Goal: Task Accomplishment & Management: Complete application form

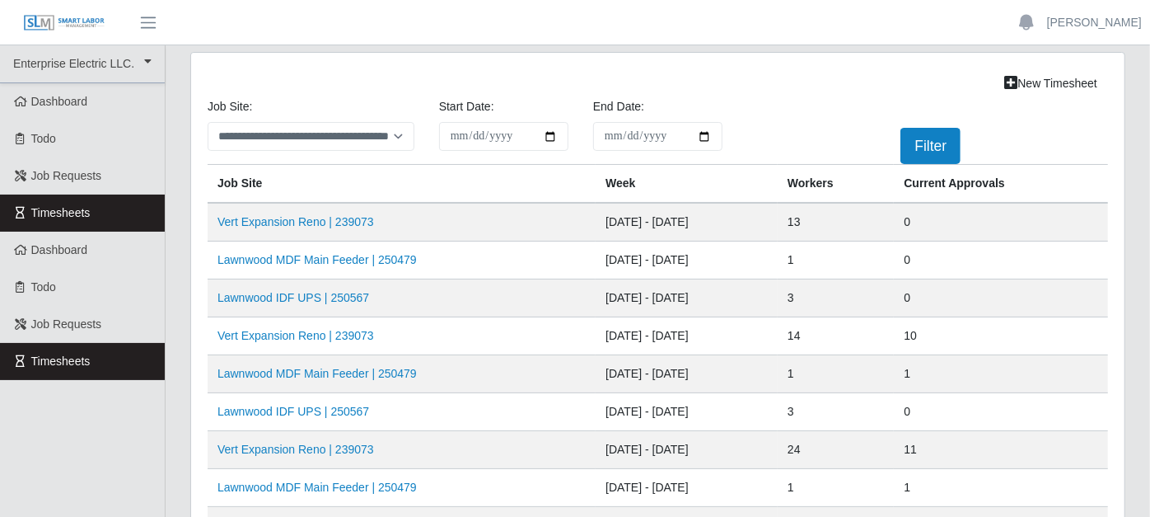
click at [596, 350] on td "[DATE] - [DATE]" at bounding box center [687, 336] width 182 height 38
click at [331, 216] on link "Vert Expansion Reno | 239073" at bounding box center [295, 221] width 157 height 13
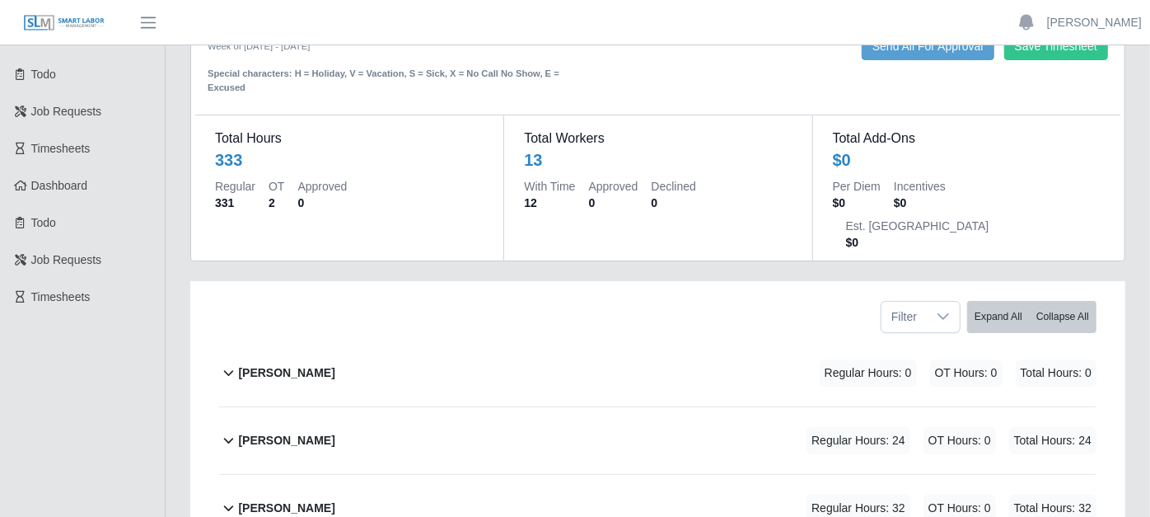
scroll to position [183, 0]
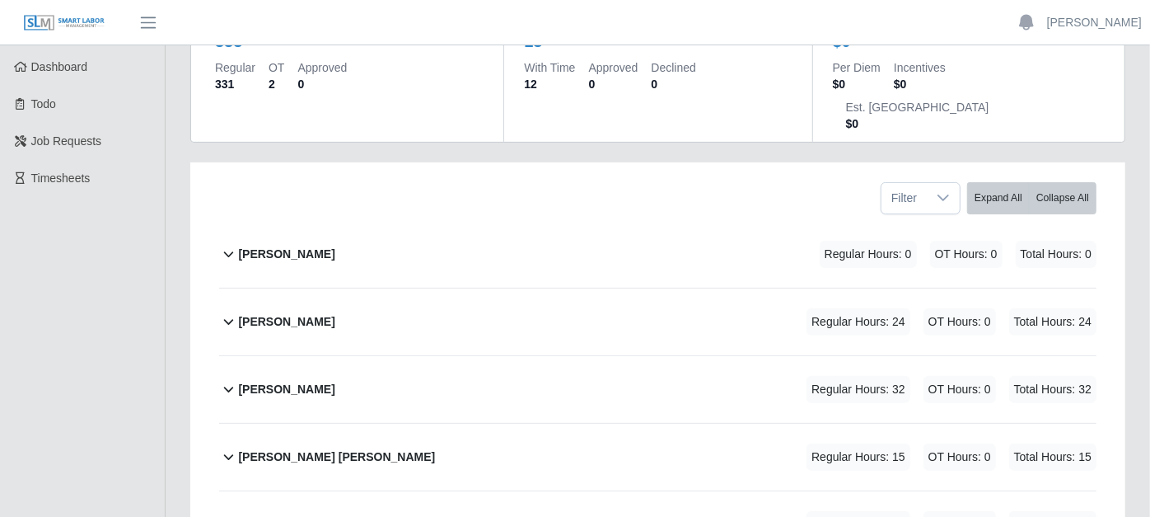
click at [226, 311] on icon at bounding box center [228, 321] width 19 height 20
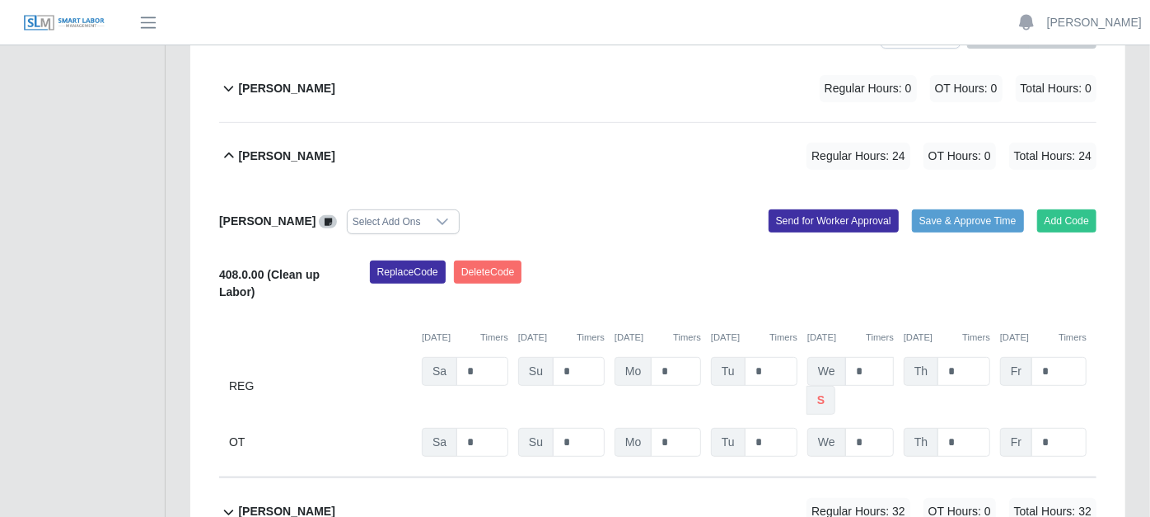
scroll to position [366, 0]
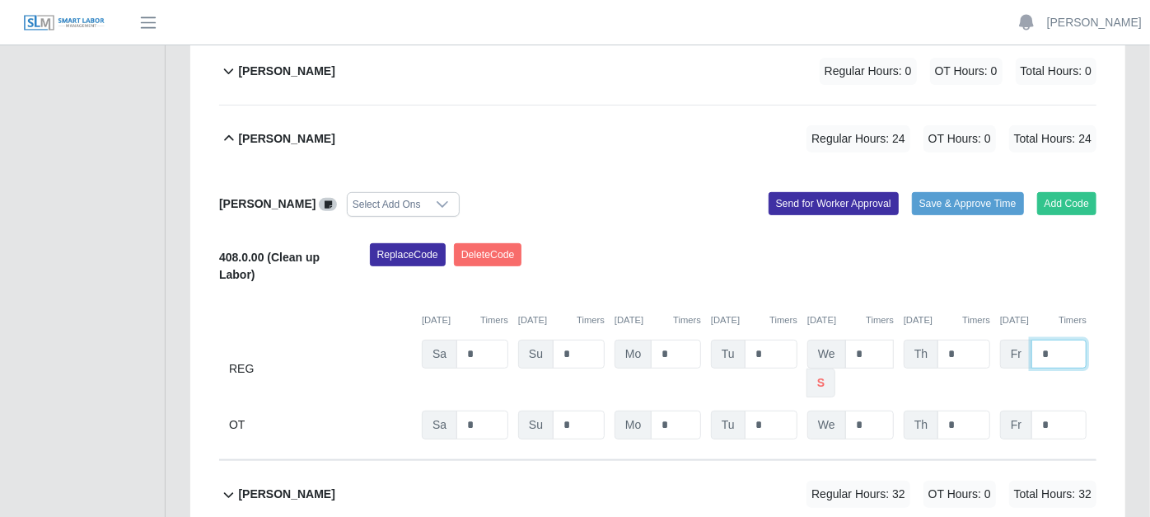
click at [1053, 339] on input "*" at bounding box center [1058, 353] width 55 height 29
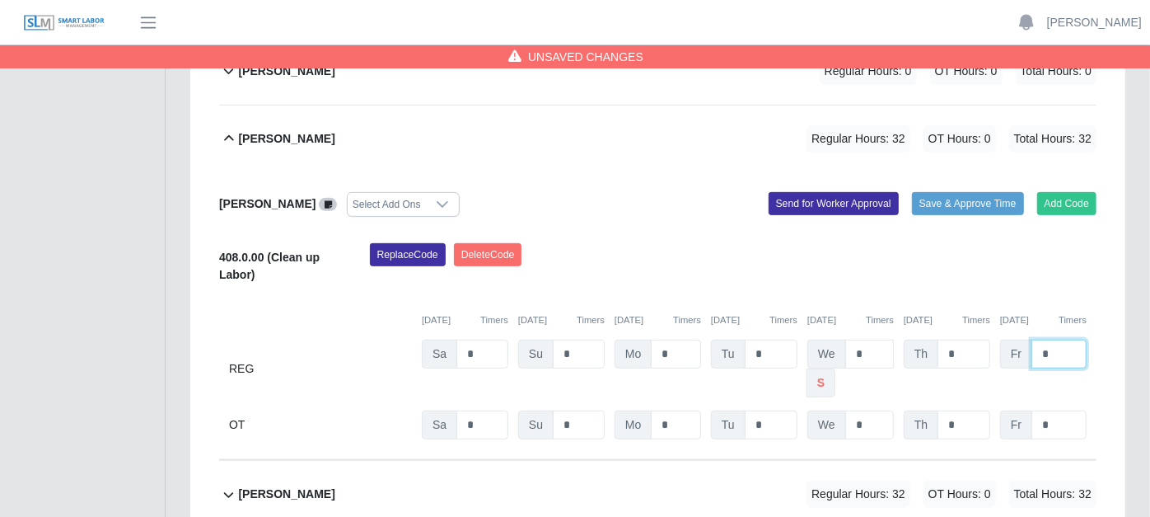
type input "*"
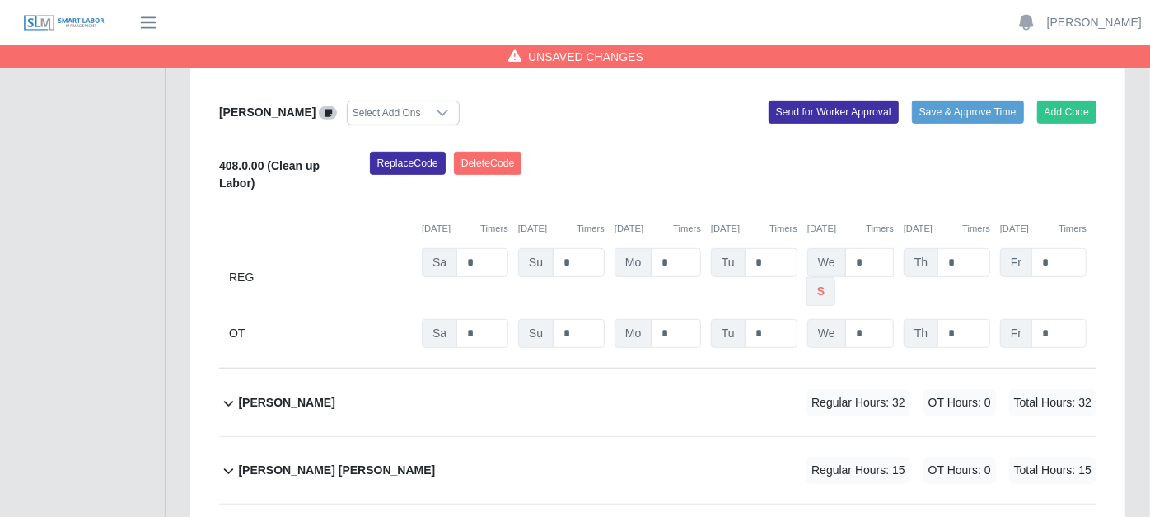
click at [227, 401] on icon at bounding box center [229, 404] width 10 height 6
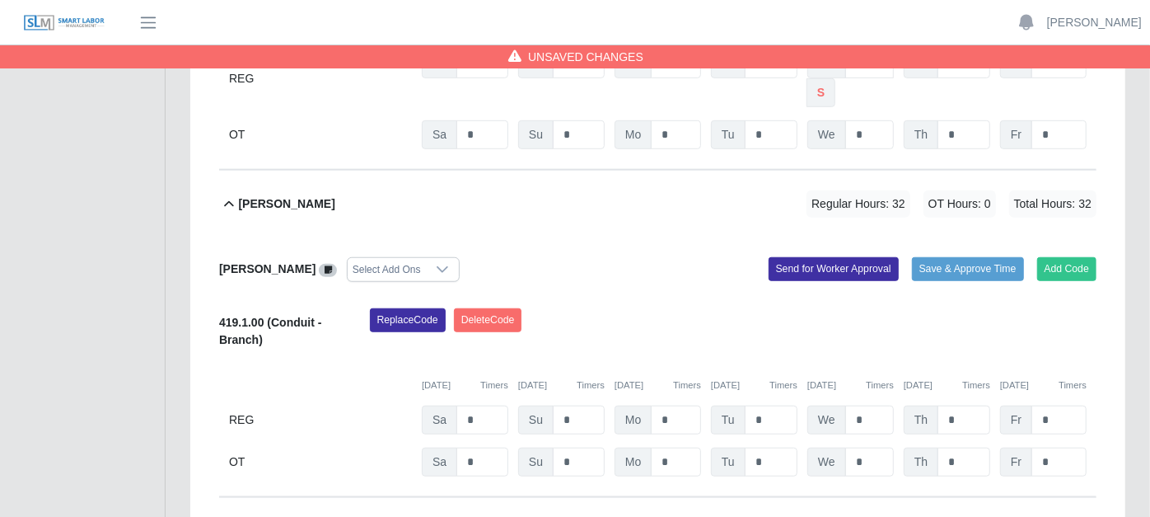
scroll to position [732, 0]
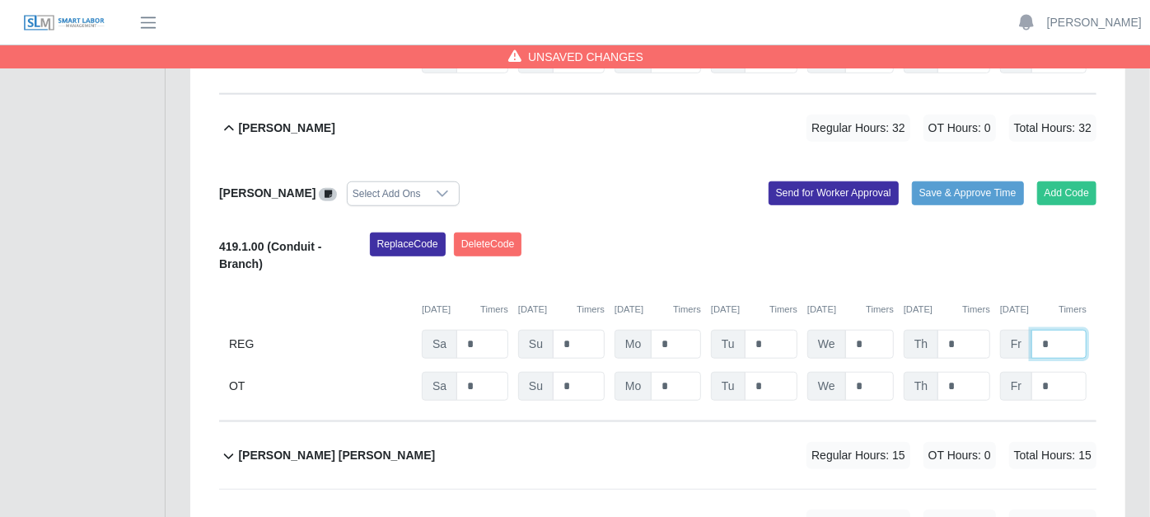
click at [1075, 330] on input "*" at bounding box center [1058, 344] width 55 height 29
type input "*"
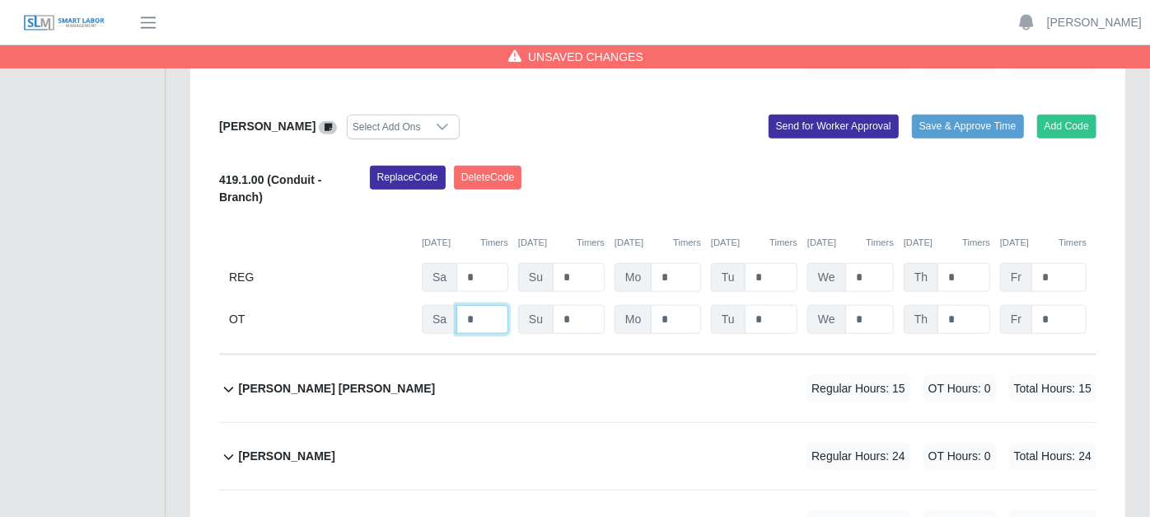
scroll to position [915, 0]
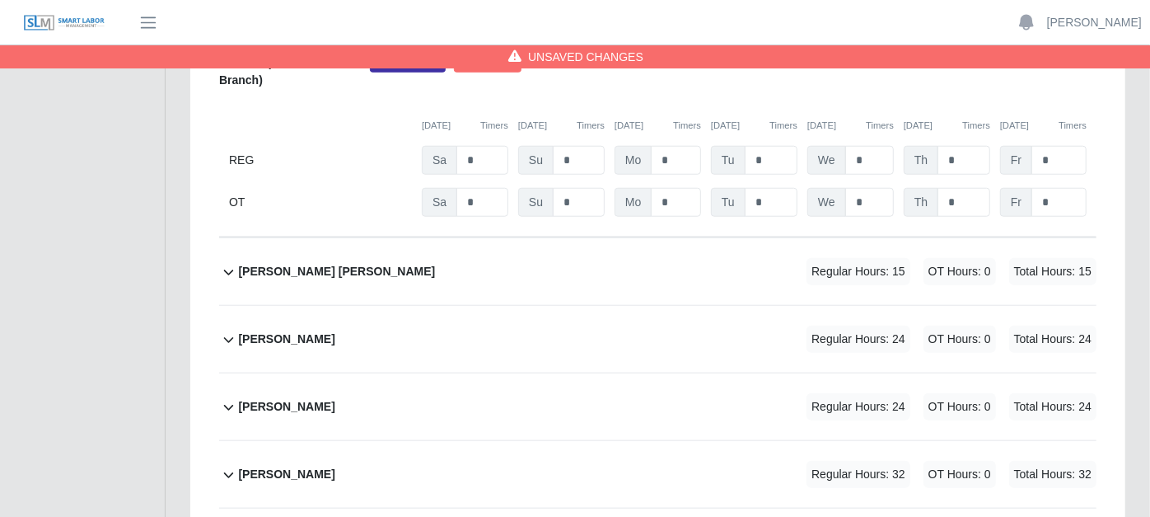
click at [229, 262] on icon at bounding box center [228, 272] width 19 height 20
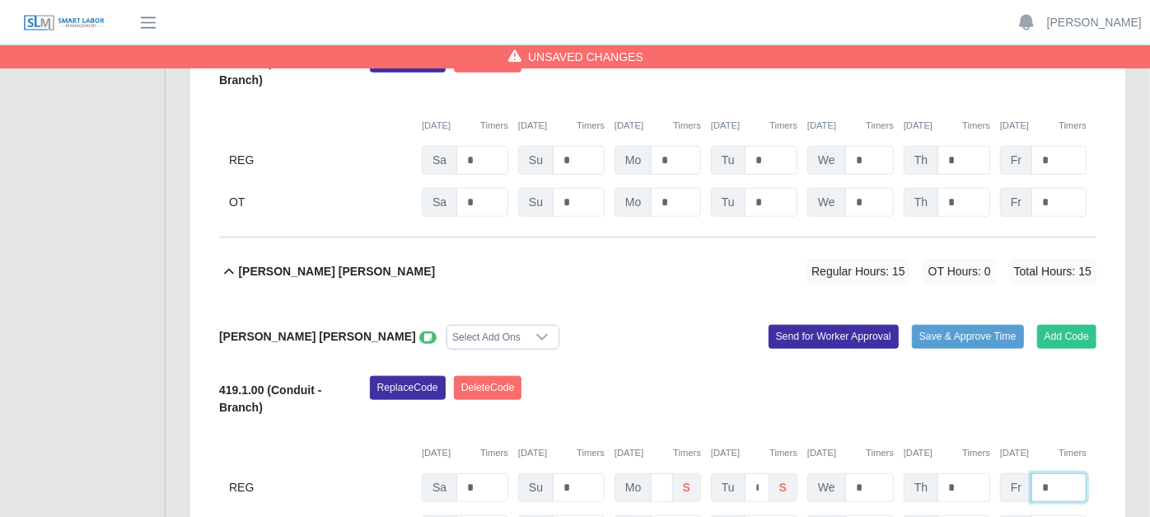
click at [1075, 473] on input "*" at bounding box center [1058, 487] width 55 height 29
type input "*"
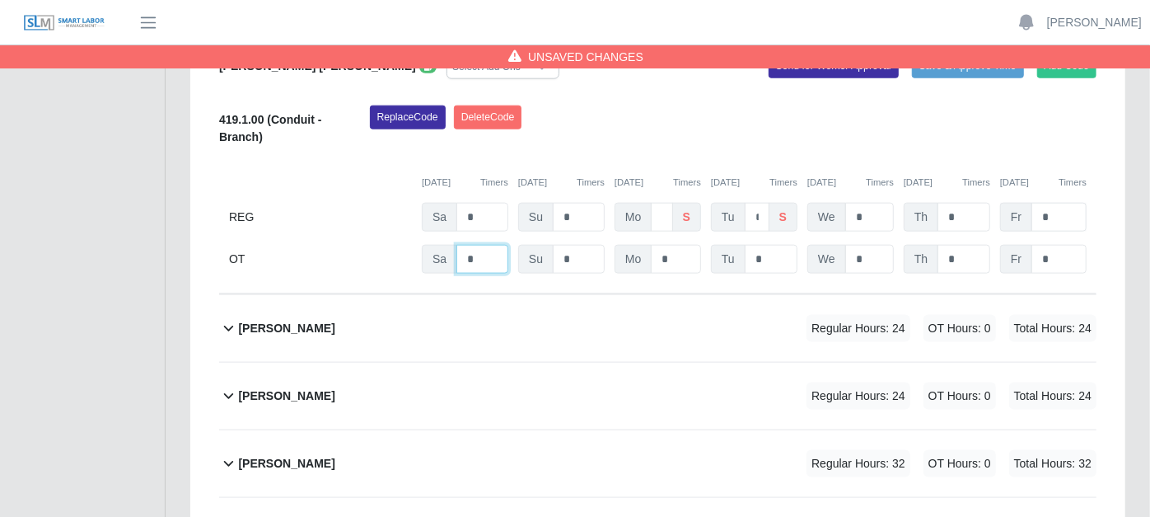
scroll to position [1190, 0]
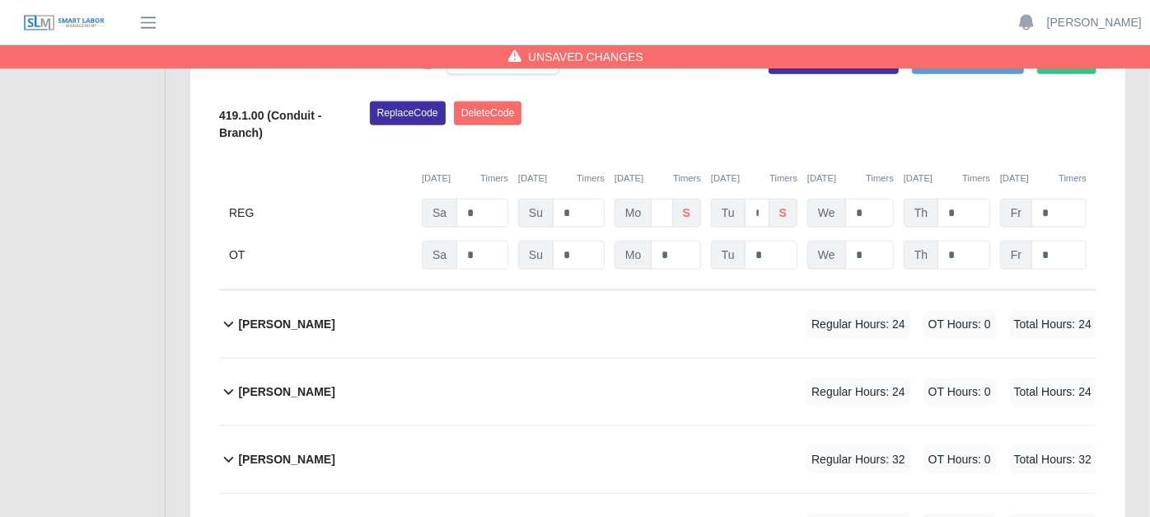
click at [231, 314] on icon at bounding box center [228, 324] width 19 height 20
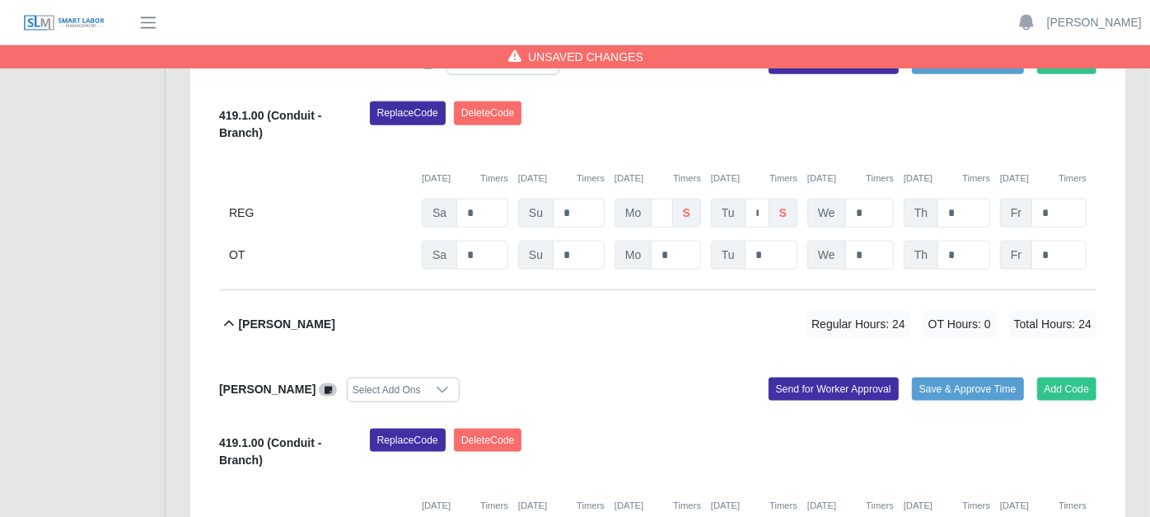
type input "*"
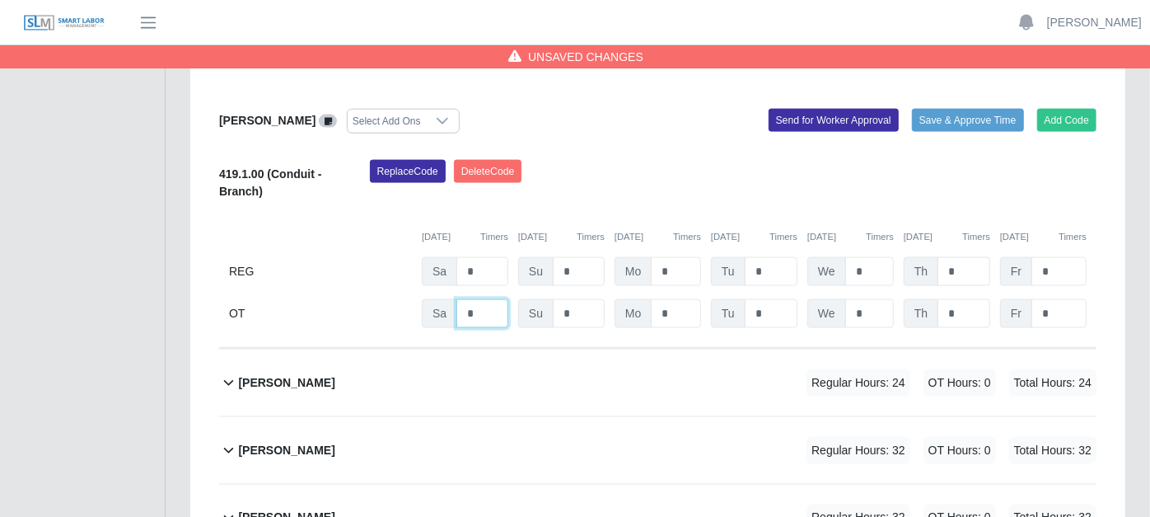
scroll to position [1471, 0]
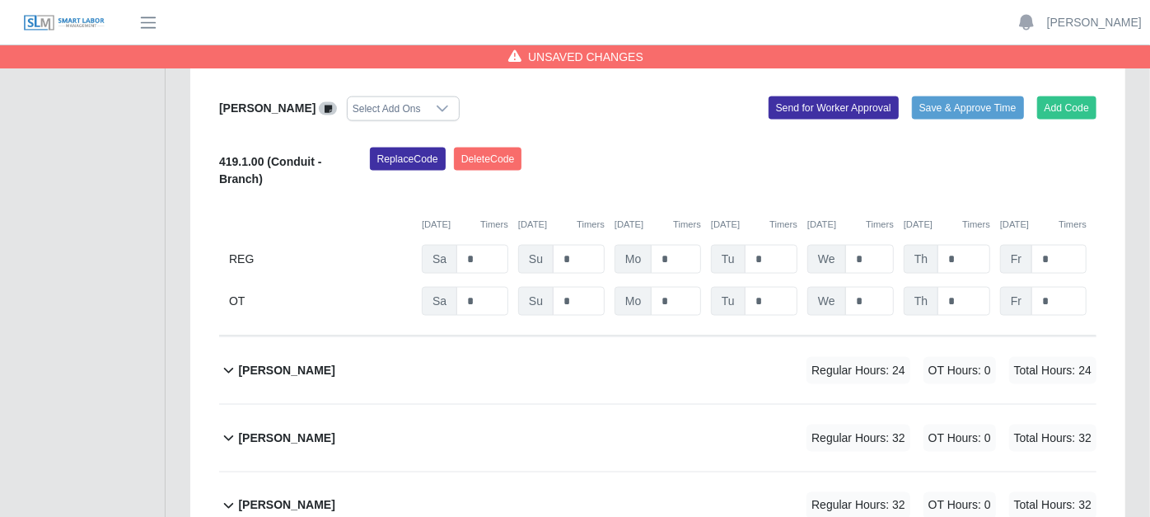
click at [226, 360] on icon at bounding box center [228, 370] width 19 height 20
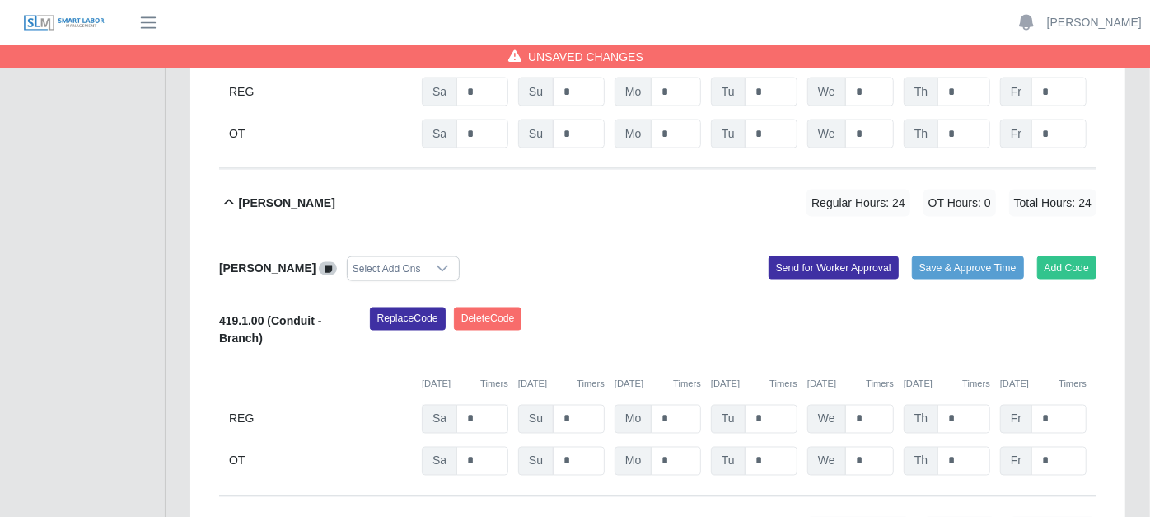
scroll to position [1654, 0]
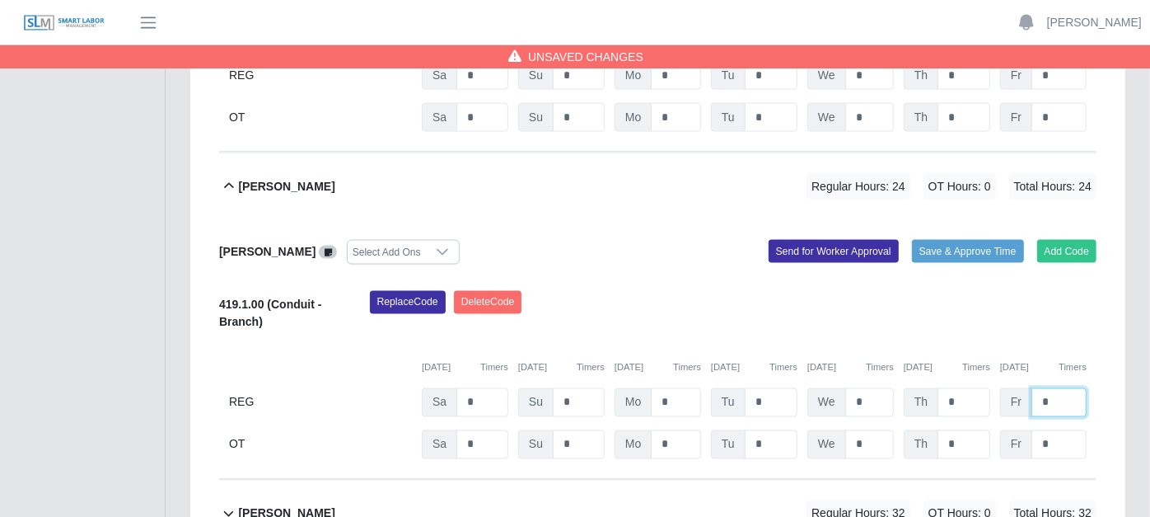
click at [1060, 388] on input "*" at bounding box center [1058, 402] width 55 height 29
type input "*"
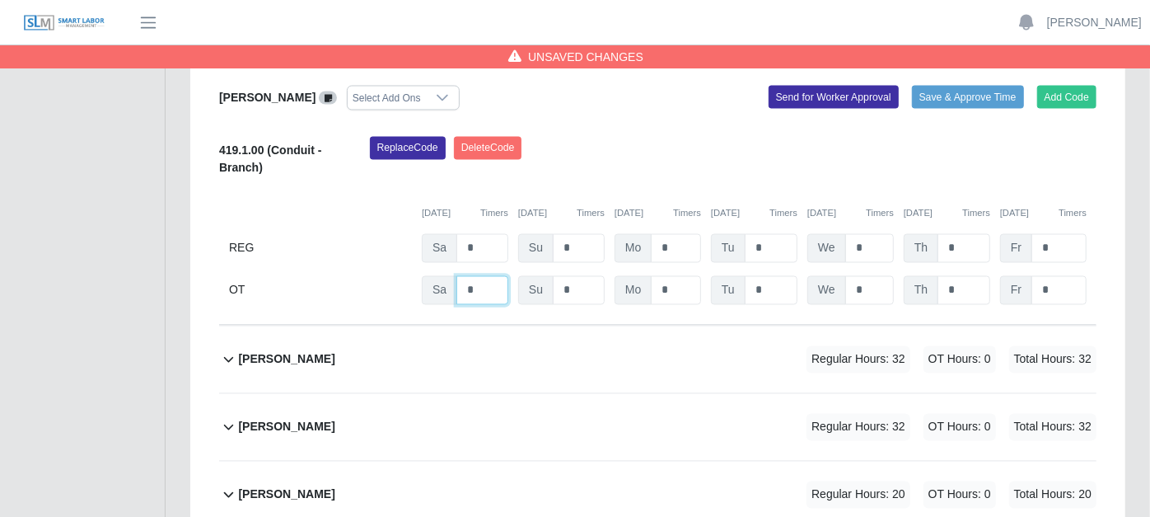
scroll to position [1837, 0]
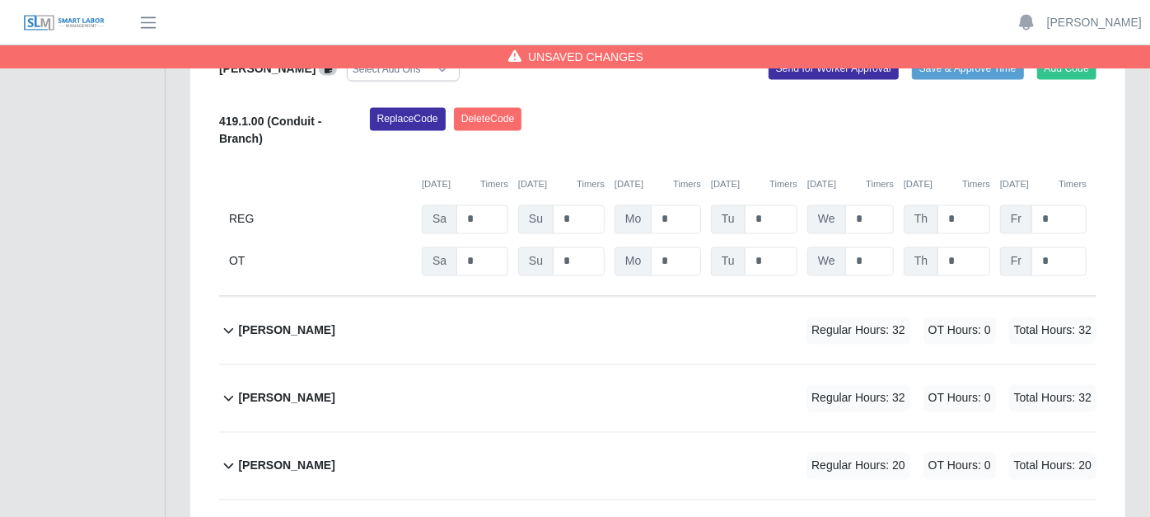
click at [222, 320] on icon at bounding box center [228, 330] width 19 height 20
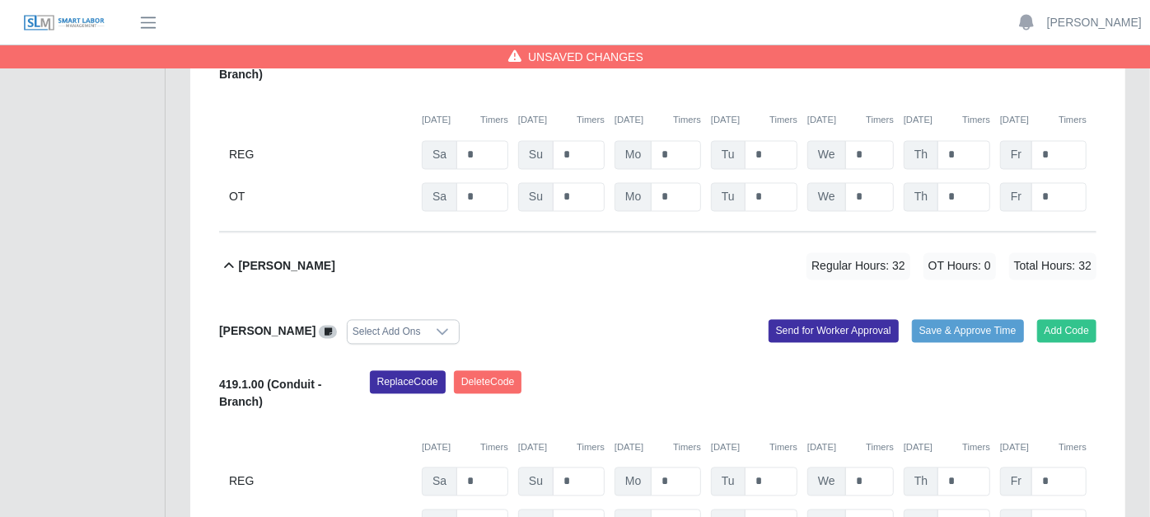
scroll to position [1929, 0]
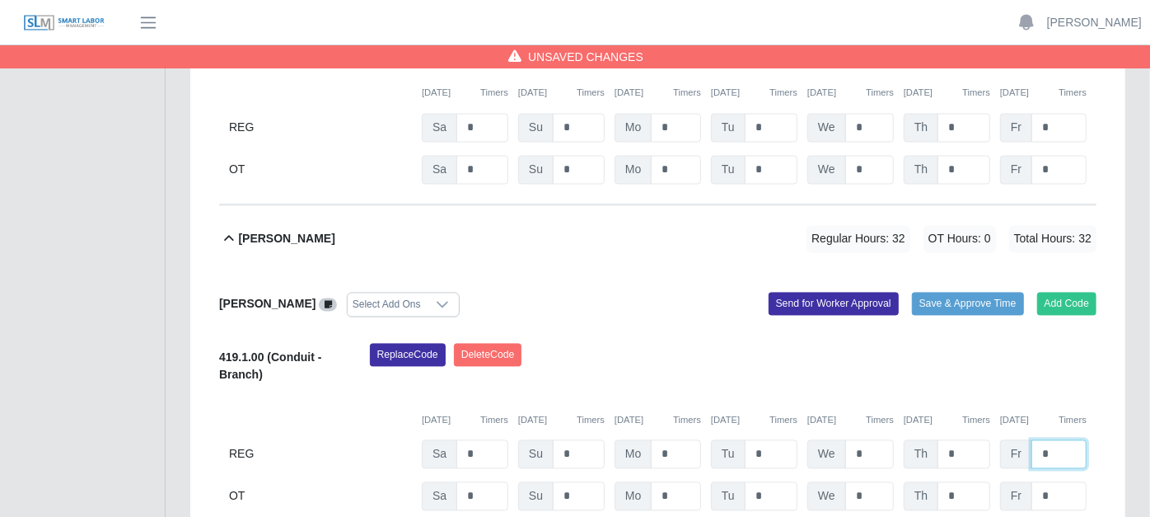
click at [1055, 440] on input "*" at bounding box center [1058, 454] width 55 height 29
type input "*"
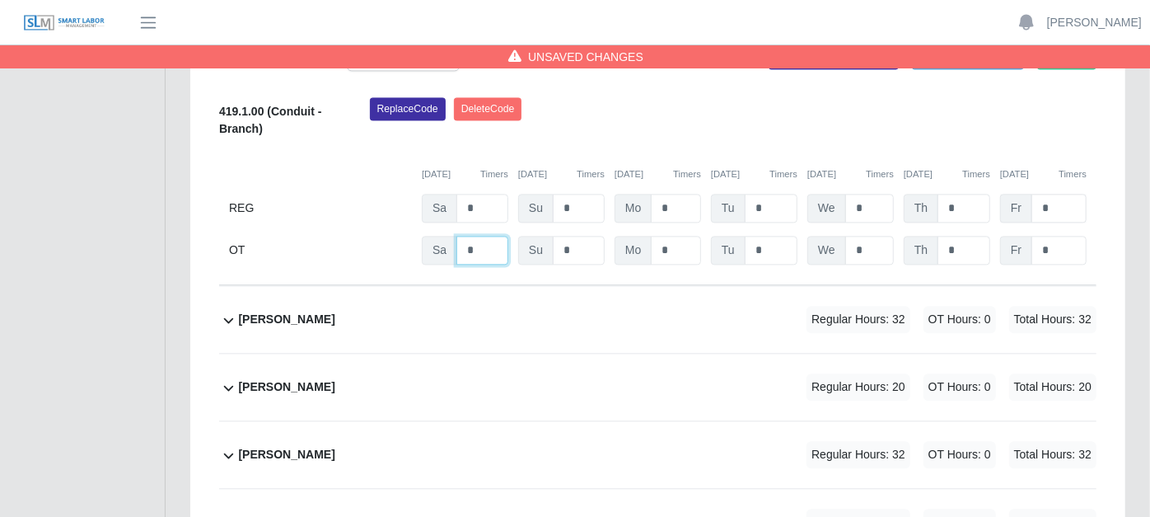
scroll to position [2203, 0]
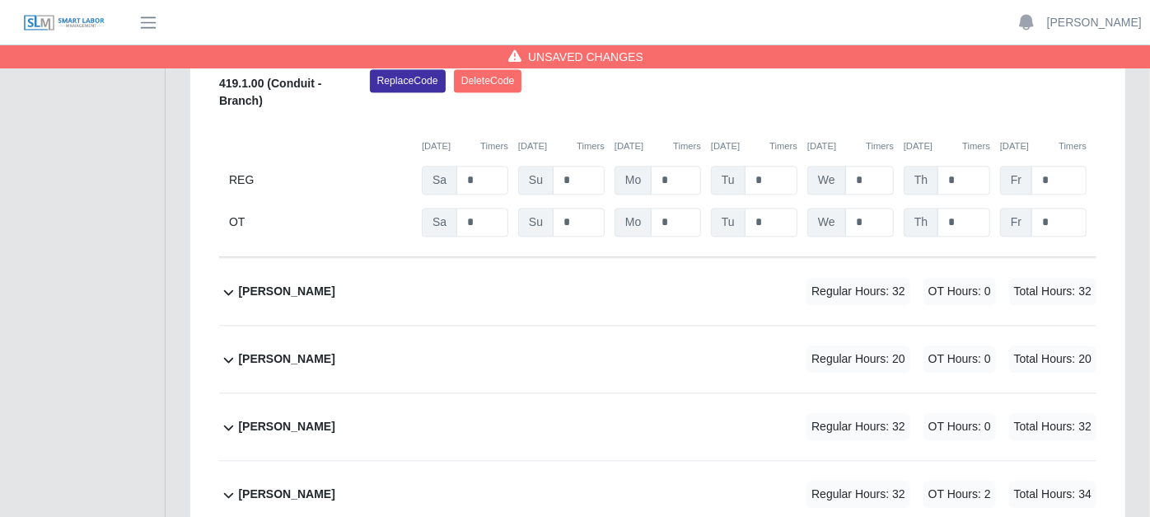
click at [226, 282] on icon at bounding box center [228, 292] width 19 height 20
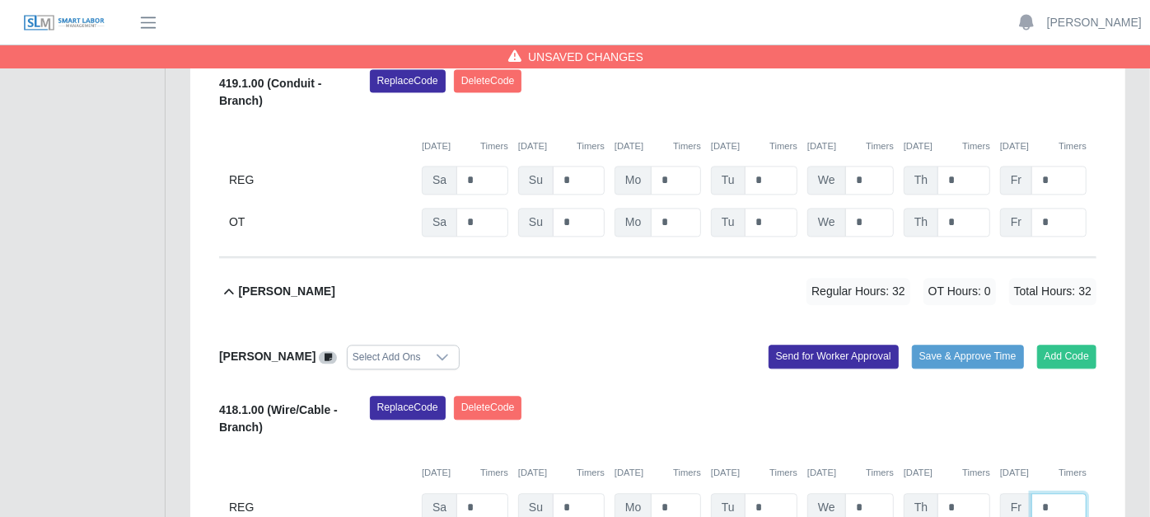
click at [1054, 493] on input "*" at bounding box center [1058, 507] width 55 height 29
type input "*"
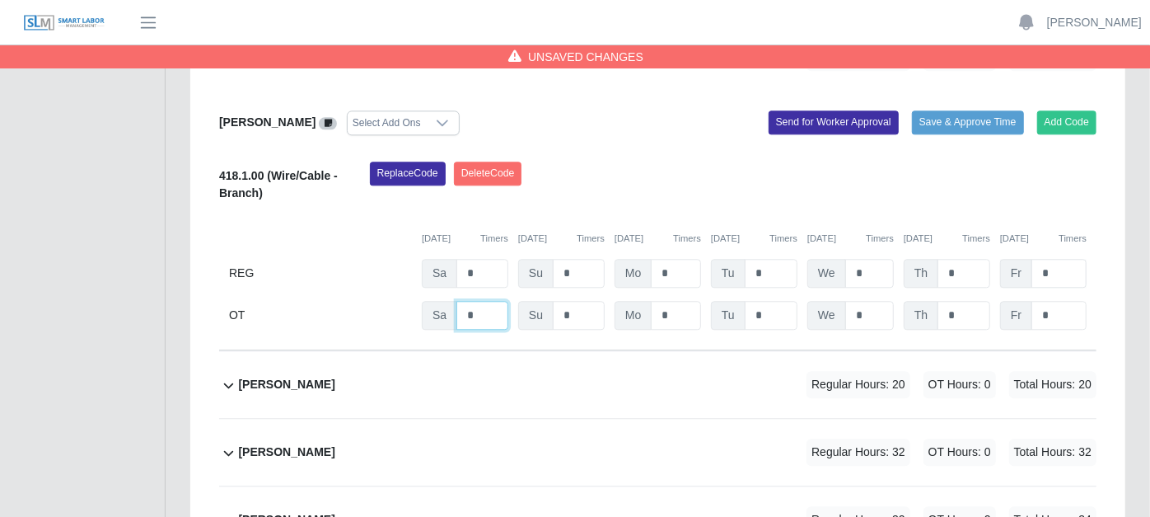
scroll to position [2478, 0]
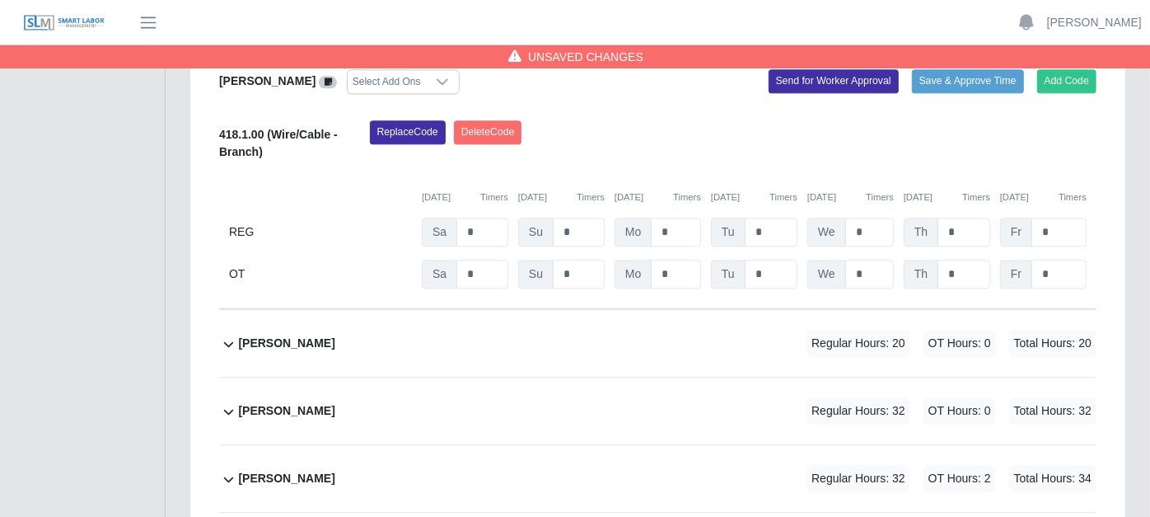
click at [223, 334] on icon at bounding box center [228, 344] width 19 height 20
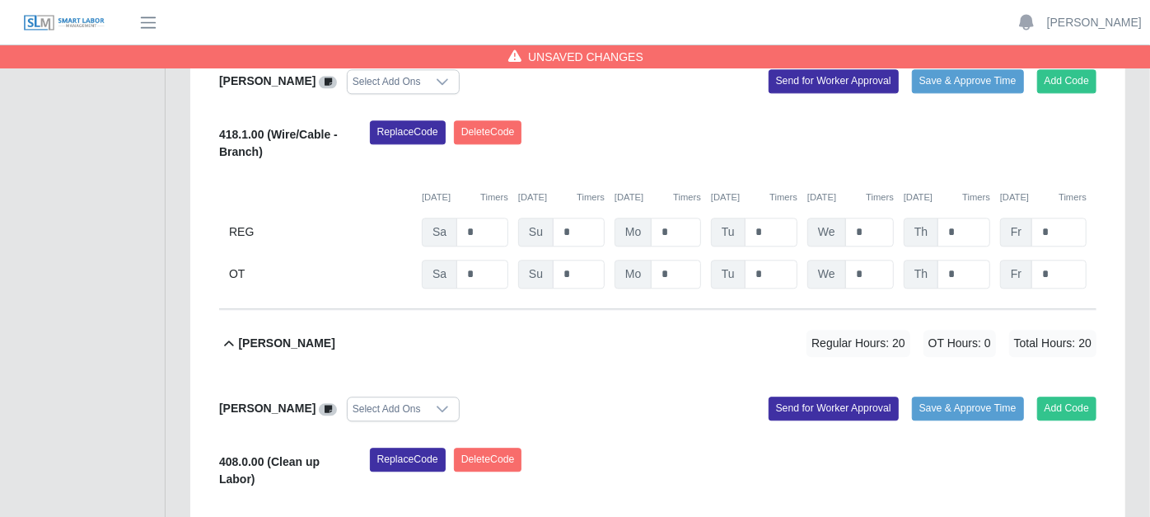
type input "*"
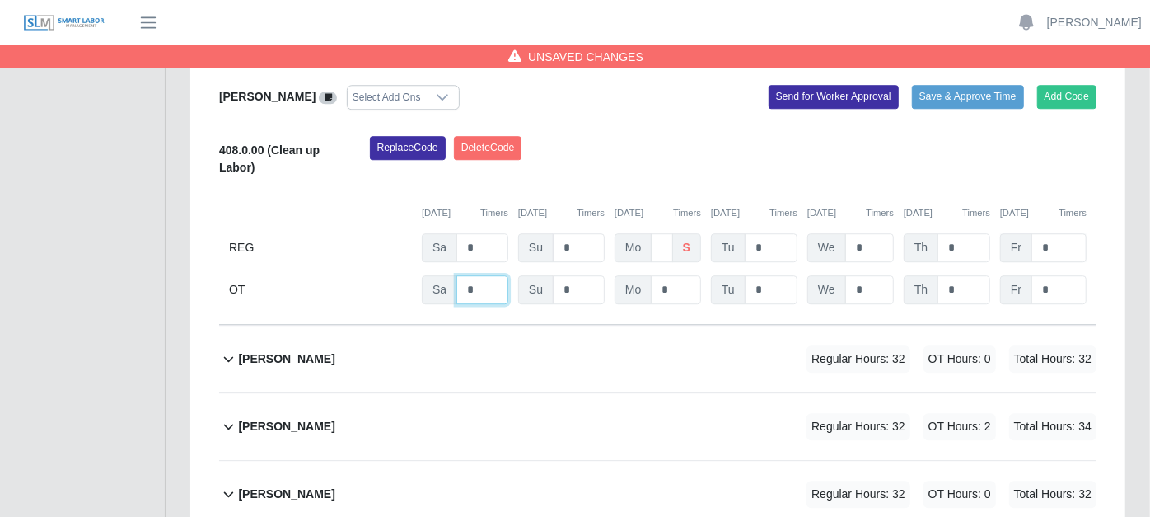
scroll to position [2866, 0]
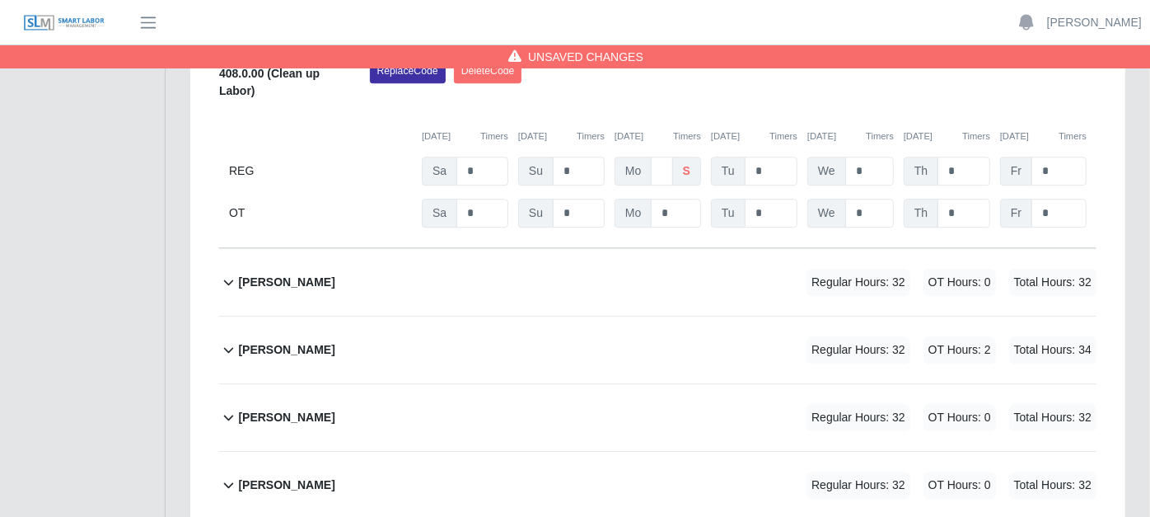
click at [230, 272] on icon at bounding box center [228, 282] width 19 height 20
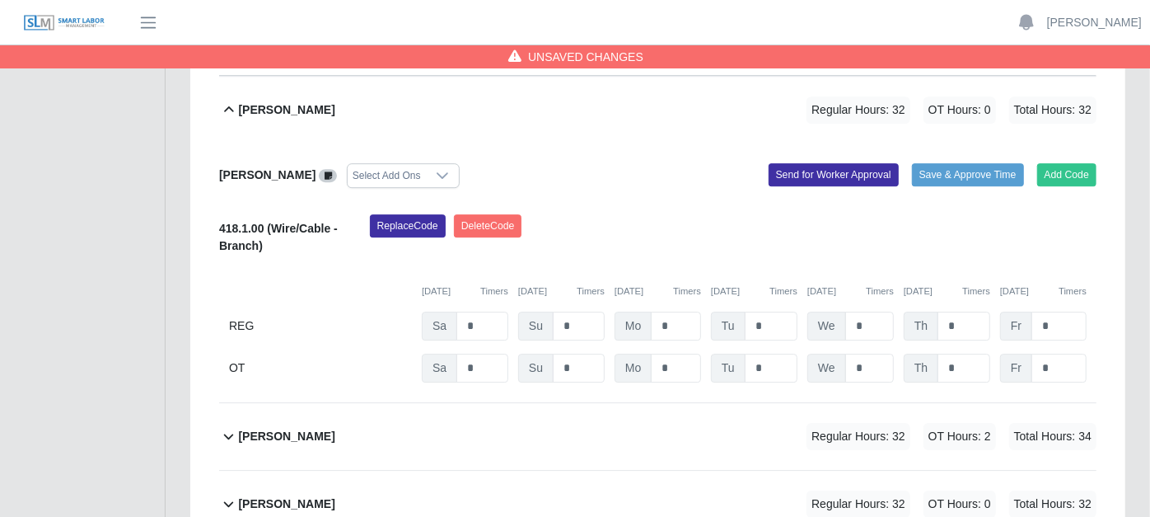
scroll to position [3124, 0]
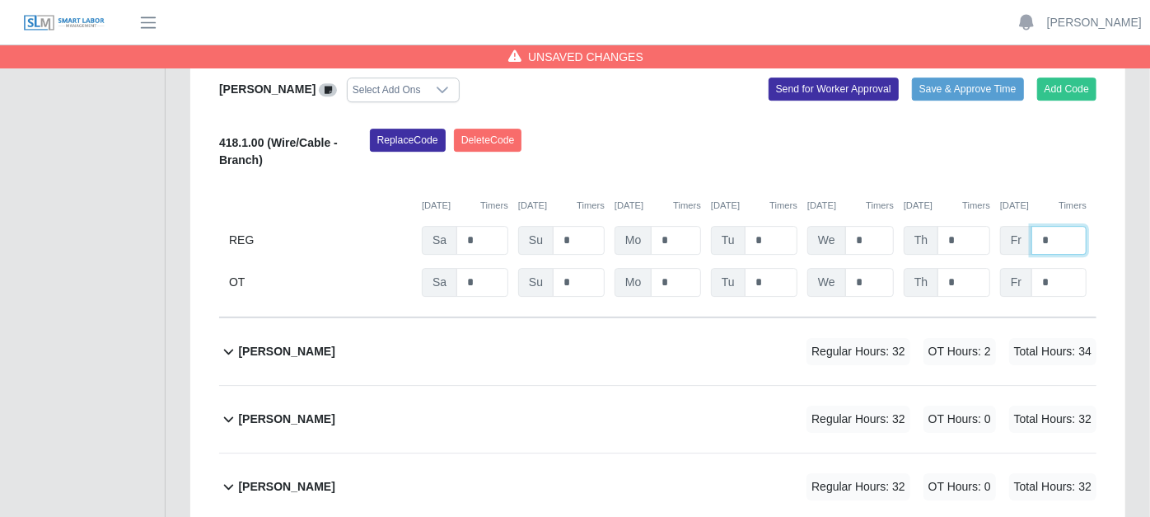
click at [1052, 226] on input "*" at bounding box center [1058, 240] width 55 height 29
type input "*"
click at [227, 341] on icon at bounding box center [228, 351] width 19 height 20
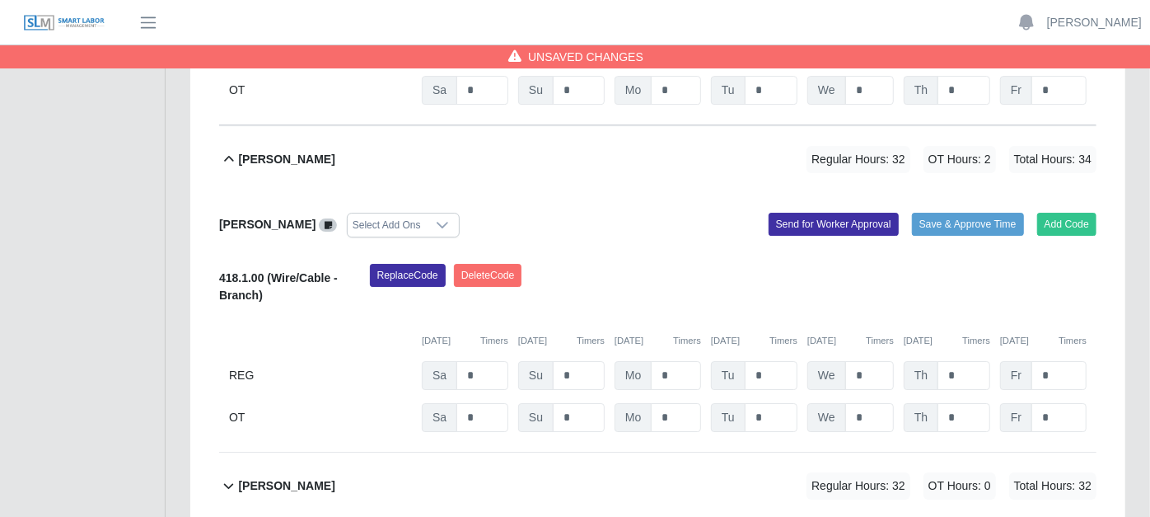
scroll to position [3383, 0]
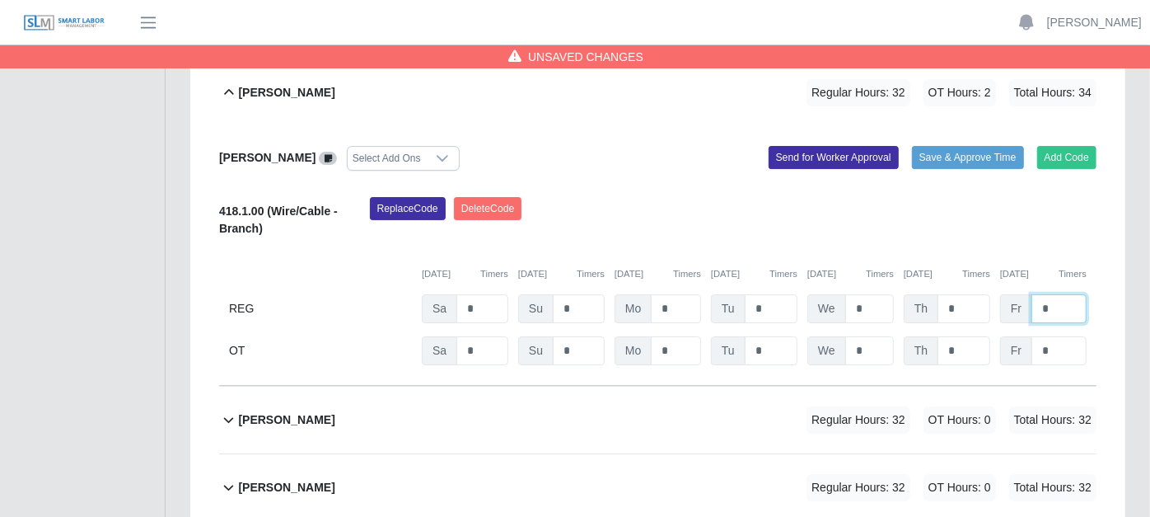
click at [1050, 294] on input "*" at bounding box center [1058, 308] width 55 height 29
type input "*"
click at [231, 409] on icon at bounding box center [228, 419] width 19 height 20
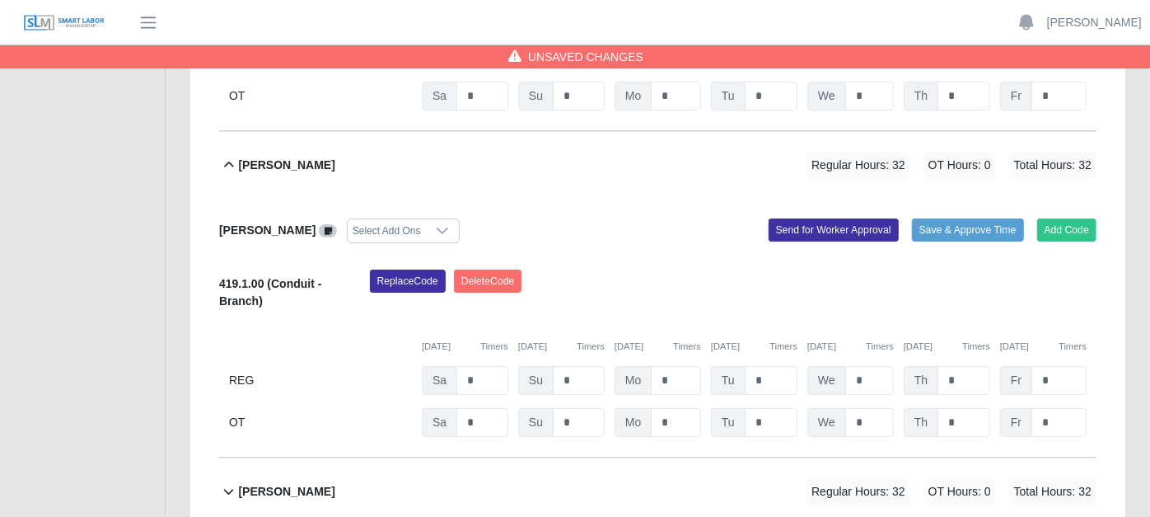
scroll to position [3641, 0]
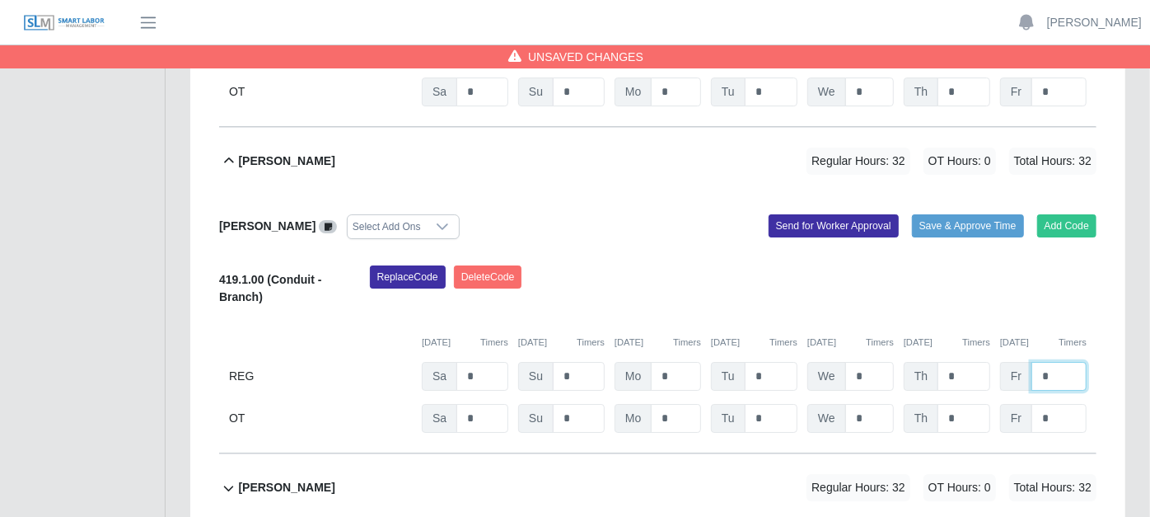
click at [1053, 362] on input "*" at bounding box center [1058, 376] width 55 height 29
type input "*"
click at [231, 478] on icon at bounding box center [228, 488] width 19 height 20
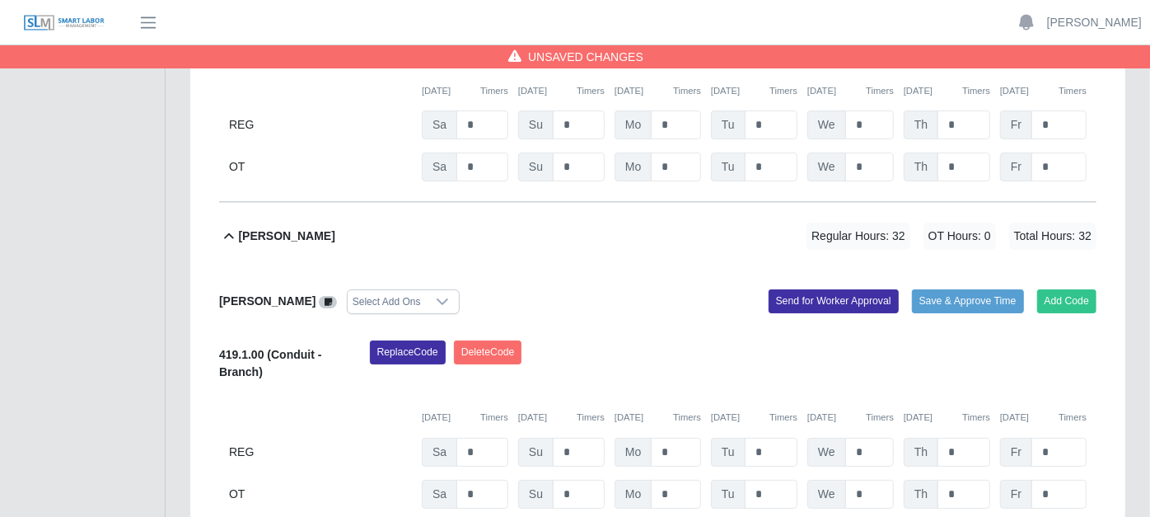
scroll to position [3900, 0]
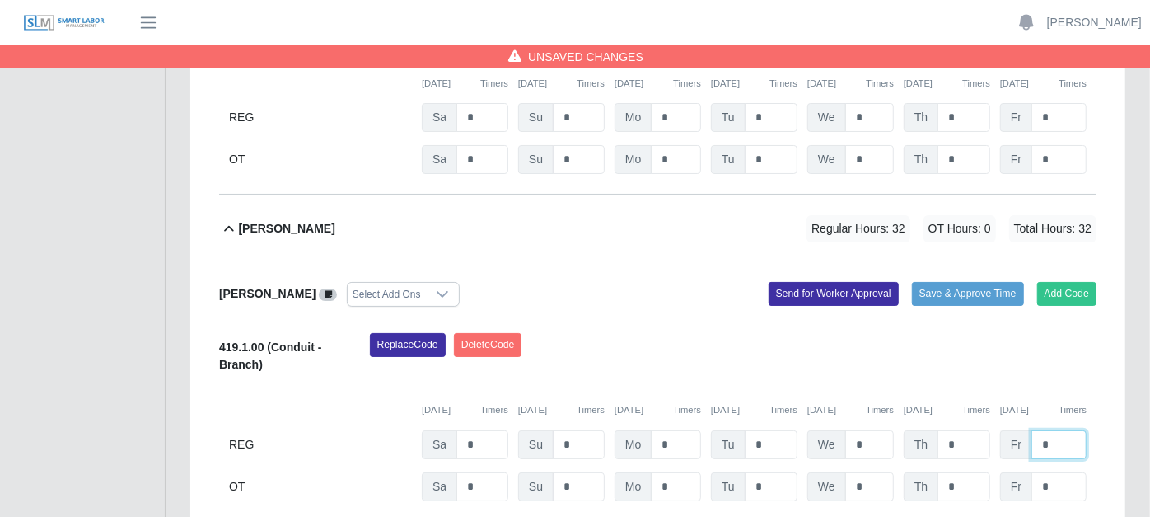
click at [1056, 430] on input "*" at bounding box center [1058, 444] width 55 height 29
type input "*"
